Goal: Task Accomplishment & Management: Manage account settings

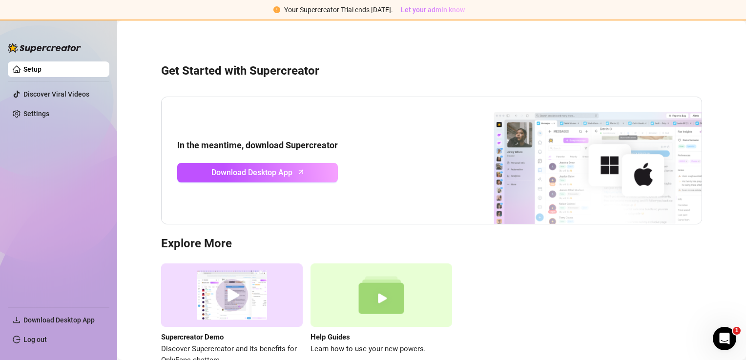
click at [448, 11] on span "Let your admin know" at bounding box center [433, 10] width 64 height 8
click at [326, 14] on div "Your Supercreator Trial ends [DATE]." at bounding box center [338, 9] width 109 height 11
click at [326, 11] on span "Your Supercreator Trial ends [DATE]." at bounding box center [338, 10] width 109 height 8
